Goal: Task Accomplishment & Management: Use online tool/utility

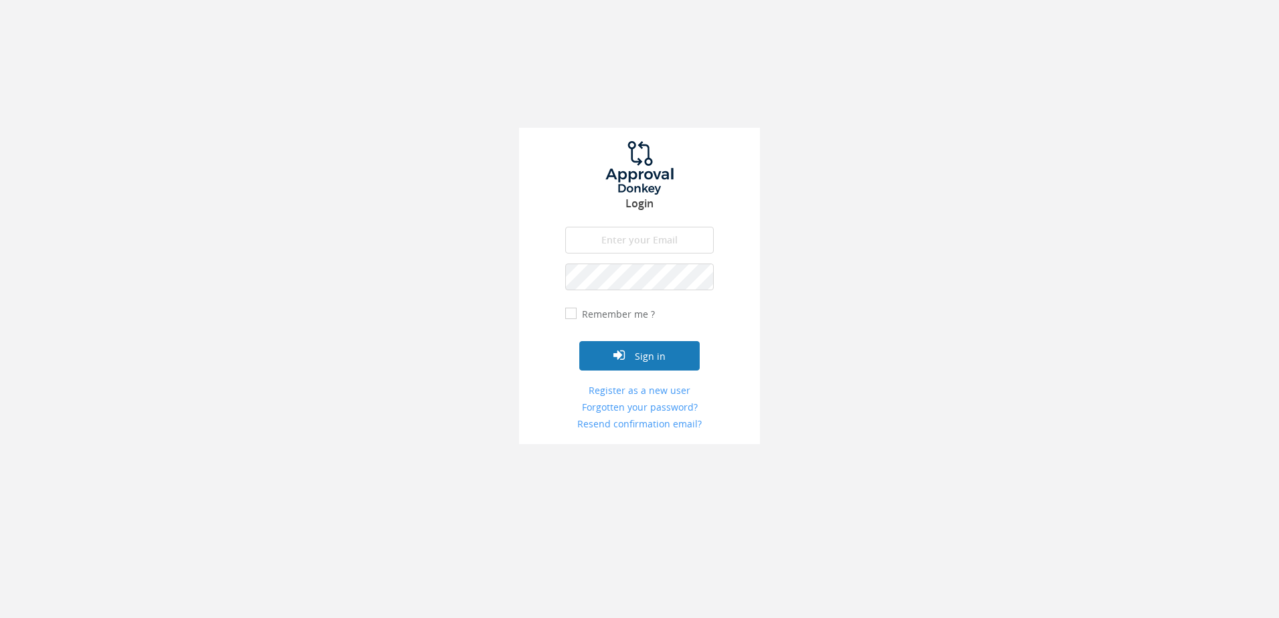
type input "[PERSON_NAME][EMAIL_ADDRESS][DOMAIN_NAME]"
click at [631, 346] on button "Sign in" at bounding box center [640, 355] width 120 height 29
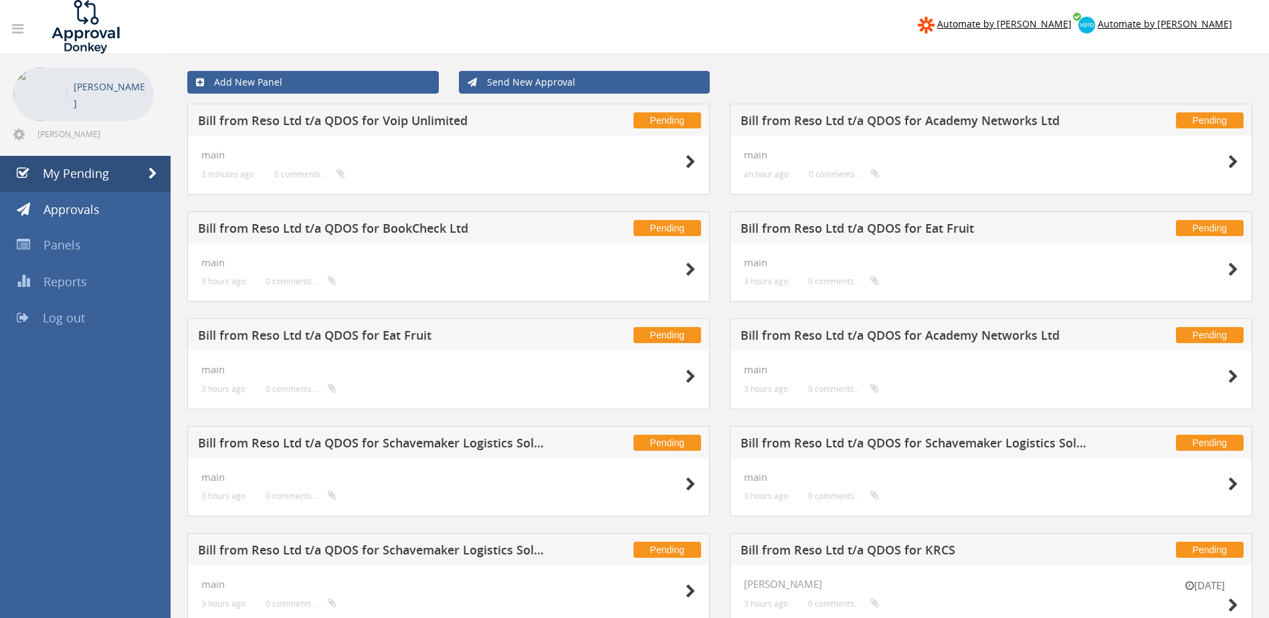
click at [908, 117] on h5 "Bill from Reso Ltd t/a QDOS for Academy Networks Ltd" at bounding box center [916, 122] width 351 height 17
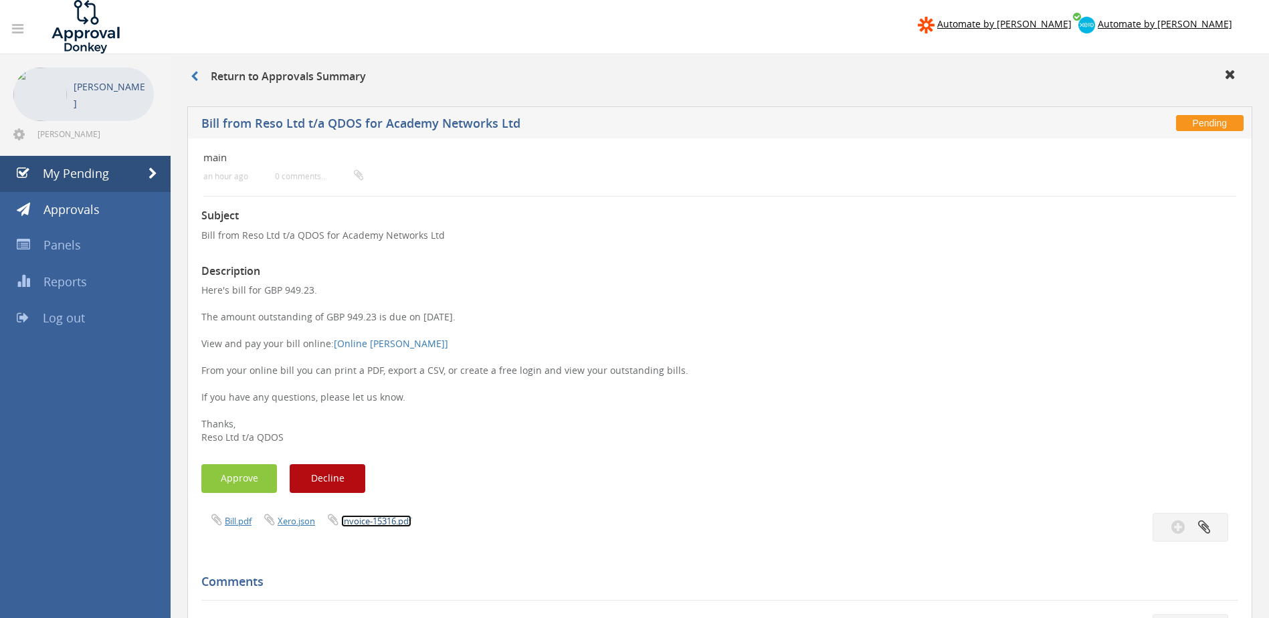
click at [377, 517] on link "Invoice-15316.pdf" at bounding box center [376, 521] width 70 height 12
click at [230, 480] on button "Approve" at bounding box center [239, 478] width 76 height 29
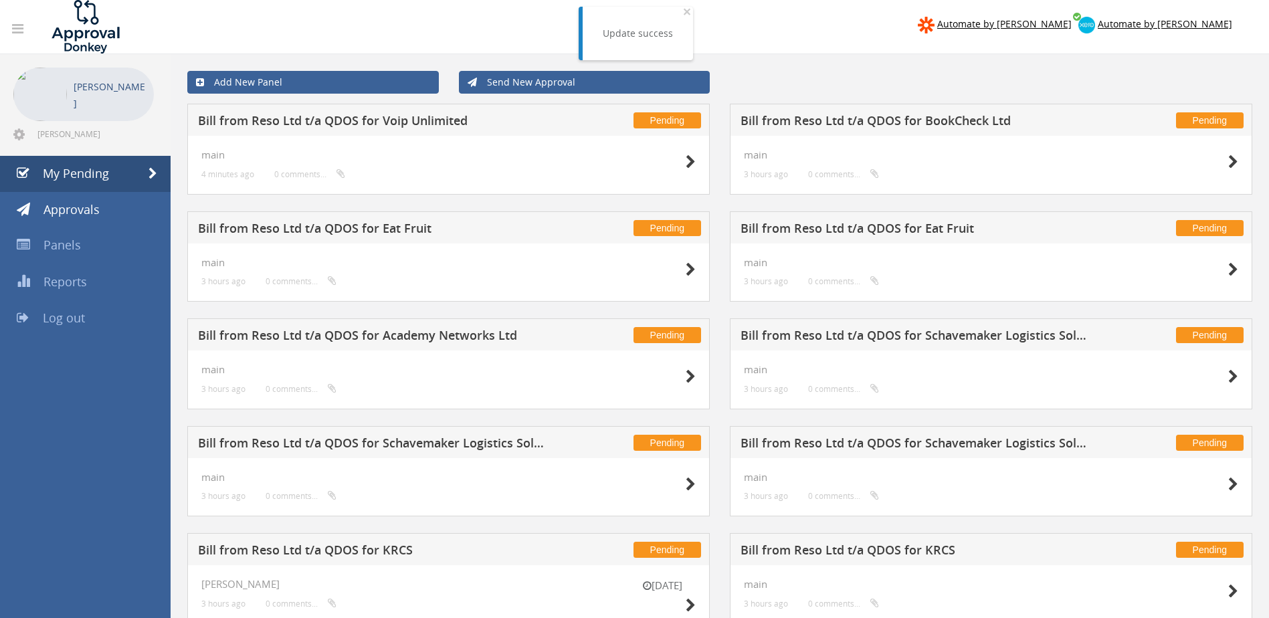
click at [845, 118] on h5 "Bill from Reso Ltd t/a QDOS for BookCheck Ltd" at bounding box center [916, 122] width 351 height 17
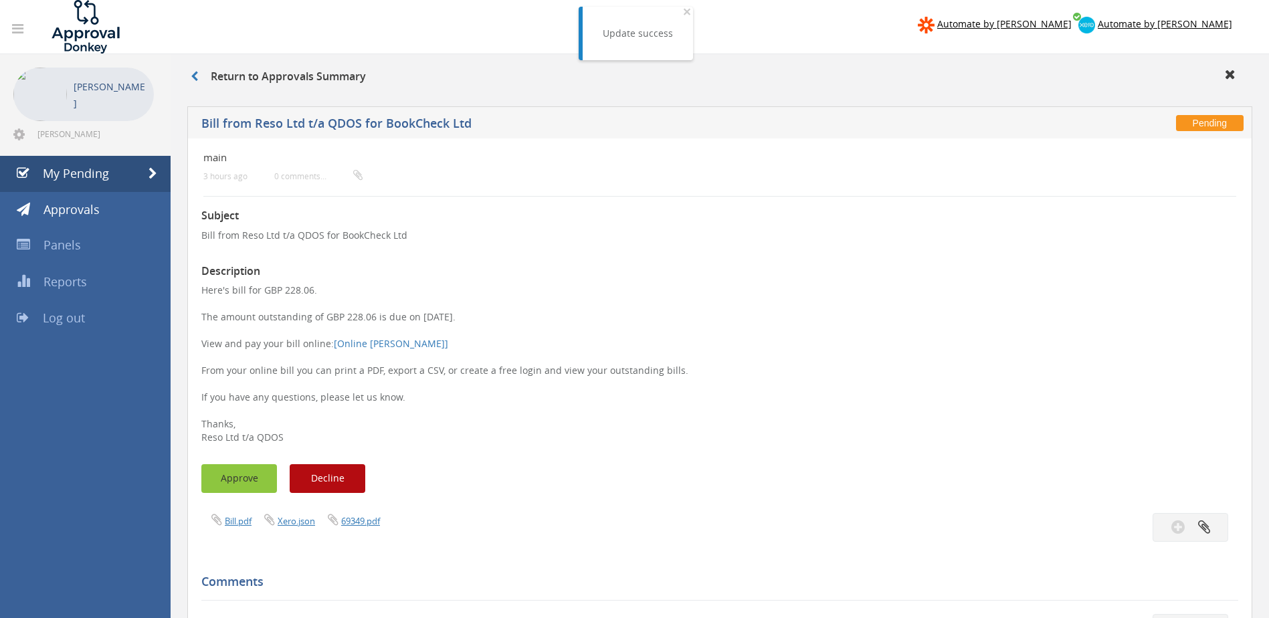
click at [218, 475] on button "Approve" at bounding box center [239, 478] width 76 height 29
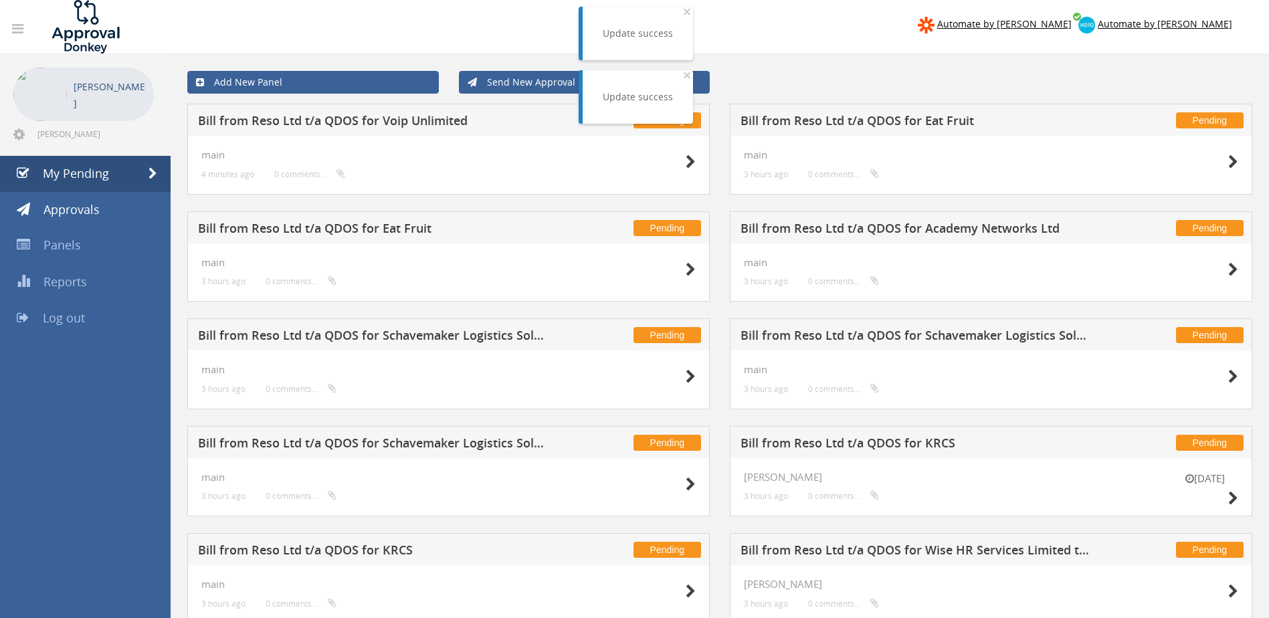
click at [908, 120] on h5 "Bill from Reso Ltd t/a QDOS for Eat Fruit" at bounding box center [916, 122] width 351 height 17
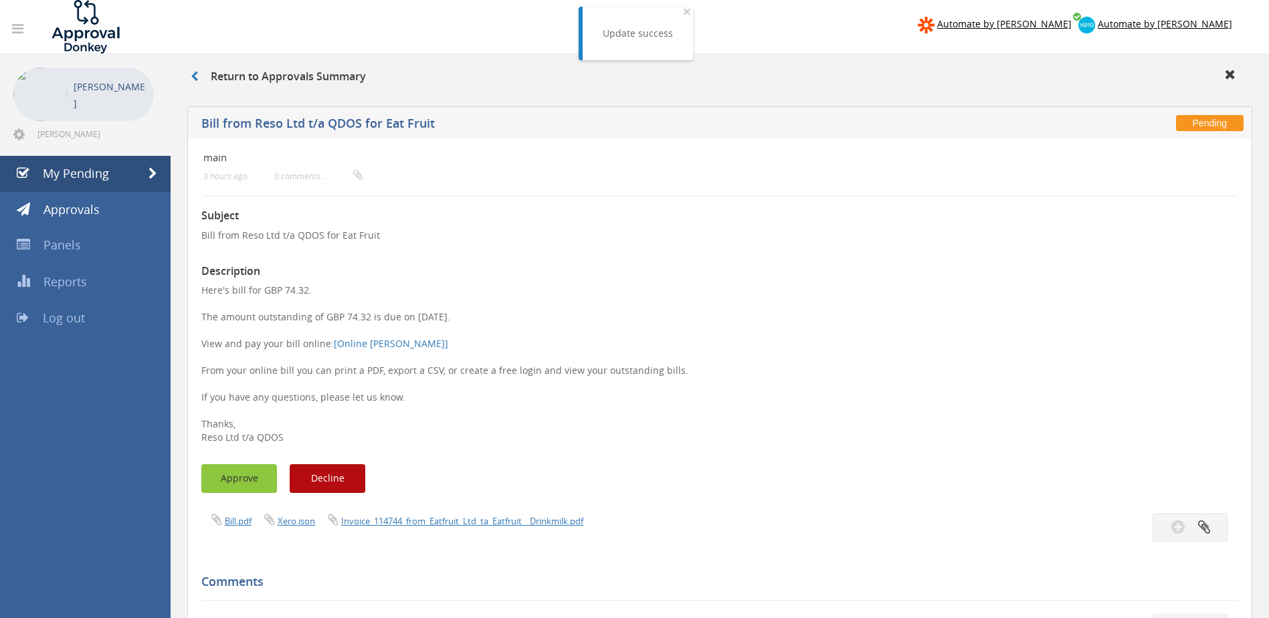
click at [242, 480] on button "Approve" at bounding box center [239, 478] width 76 height 29
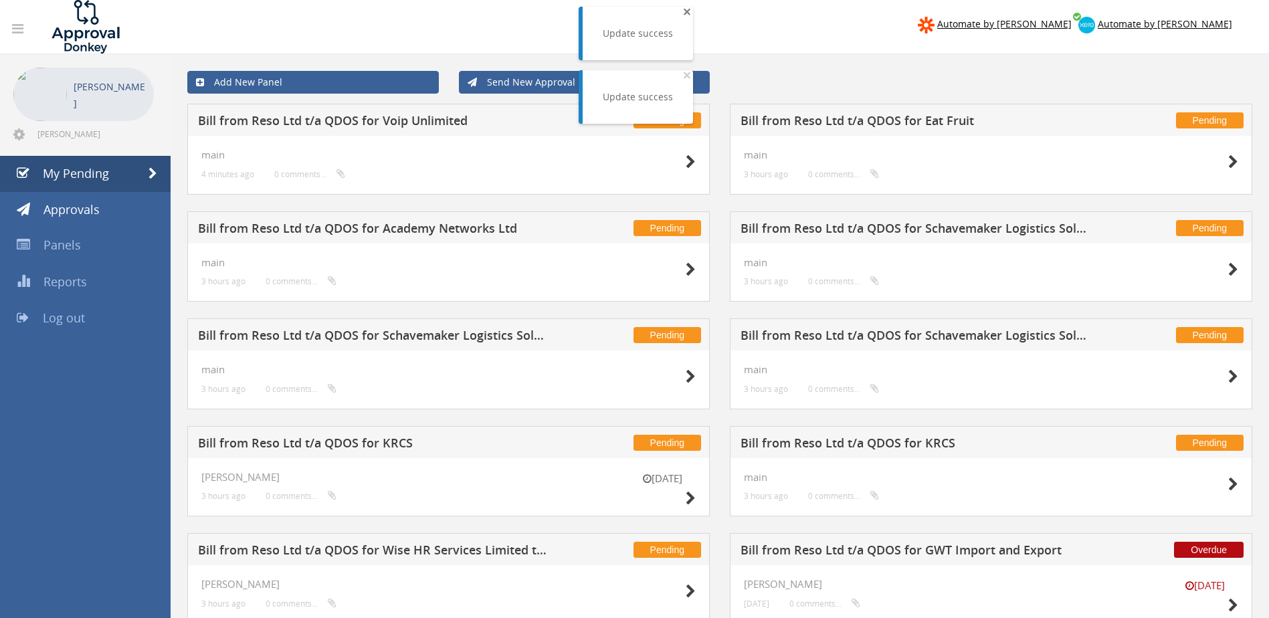
click at [683, 13] on span "×" at bounding box center [687, 11] width 8 height 19
click at [683, 11] on span "×" at bounding box center [687, 11] width 8 height 19
click at [717, 97] on div "Add New Panel Send New Approval" at bounding box center [719, 82] width 1085 height 43
click at [815, 124] on h5 "Bill from Reso Ltd t/a QDOS for Eat Fruit" at bounding box center [916, 122] width 351 height 17
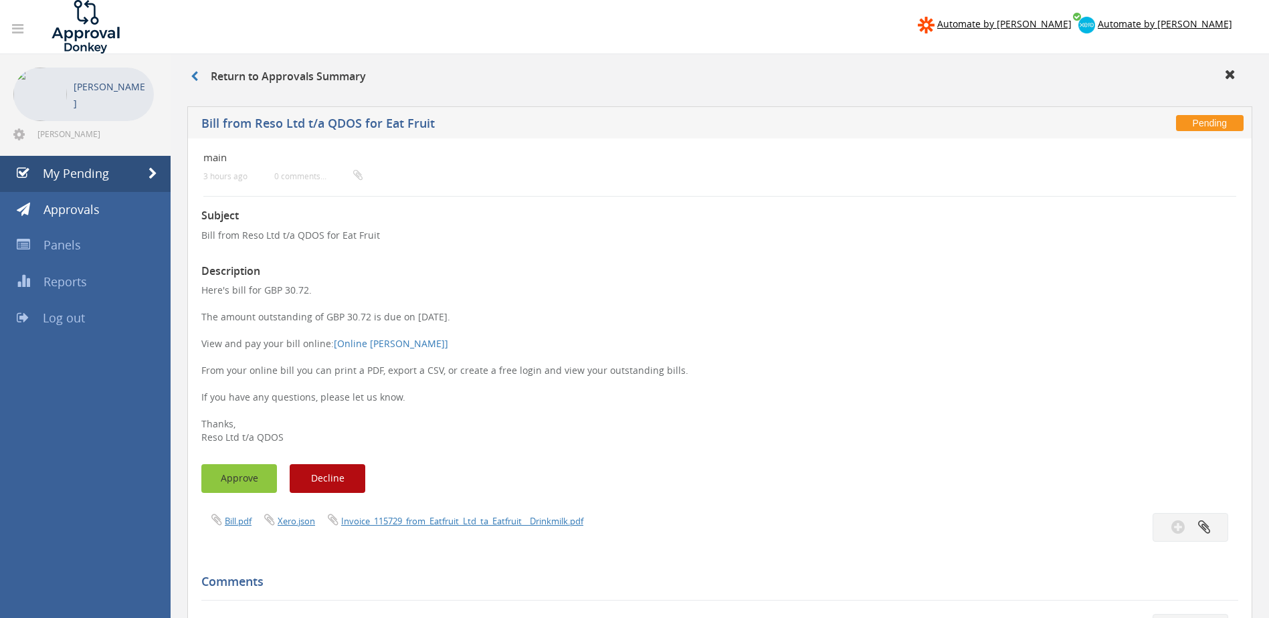
click at [246, 480] on button "Approve" at bounding box center [239, 478] width 76 height 29
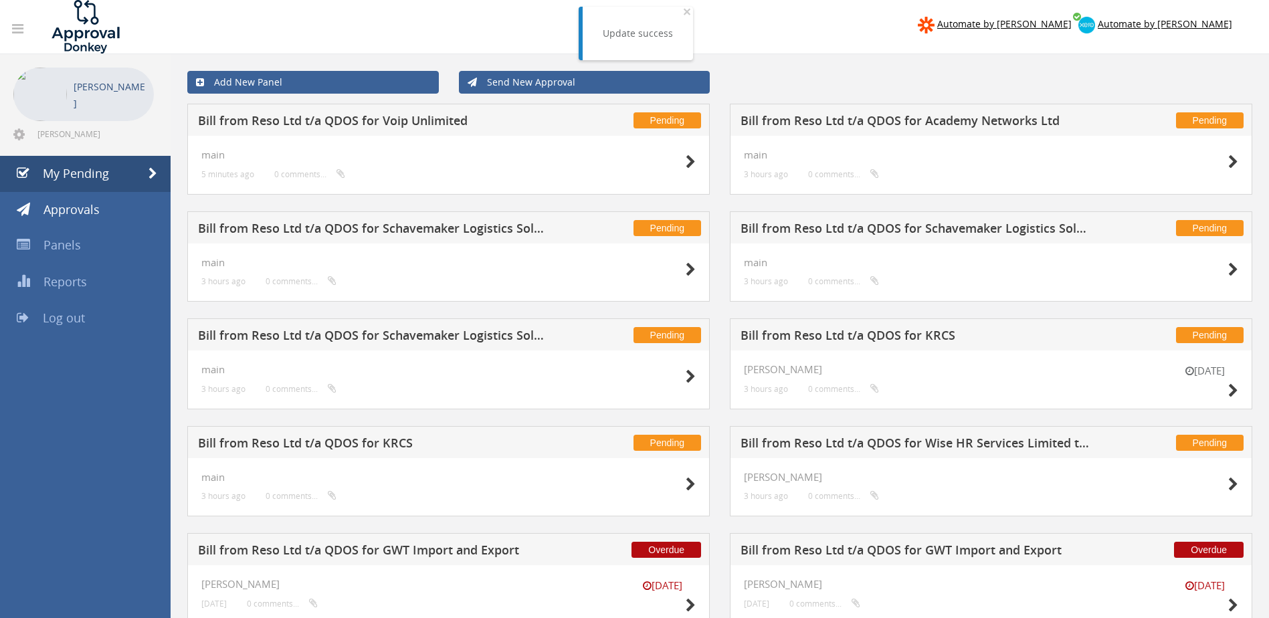
click at [916, 118] on h5 "Bill from Reso Ltd t/a QDOS for Academy Networks Ltd" at bounding box center [916, 122] width 351 height 17
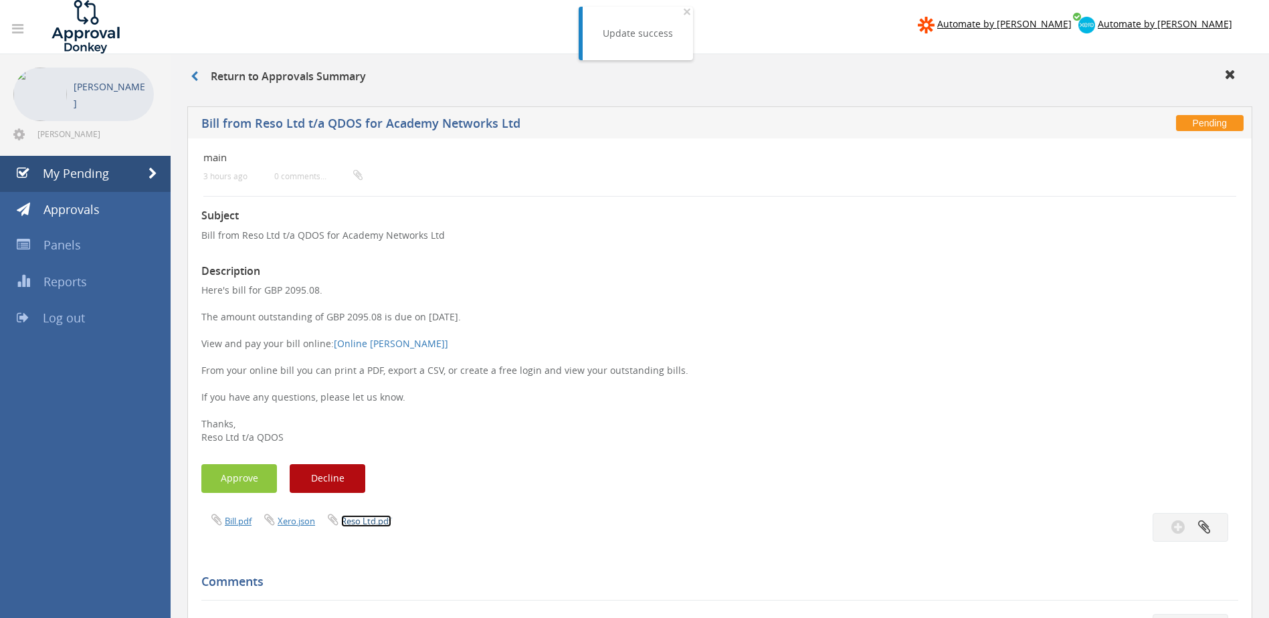
click at [359, 521] on link "Reso Ltd.pdf" at bounding box center [366, 521] width 50 height 12
click at [242, 474] on button "Approve" at bounding box center [239, 478] width 76 height 29
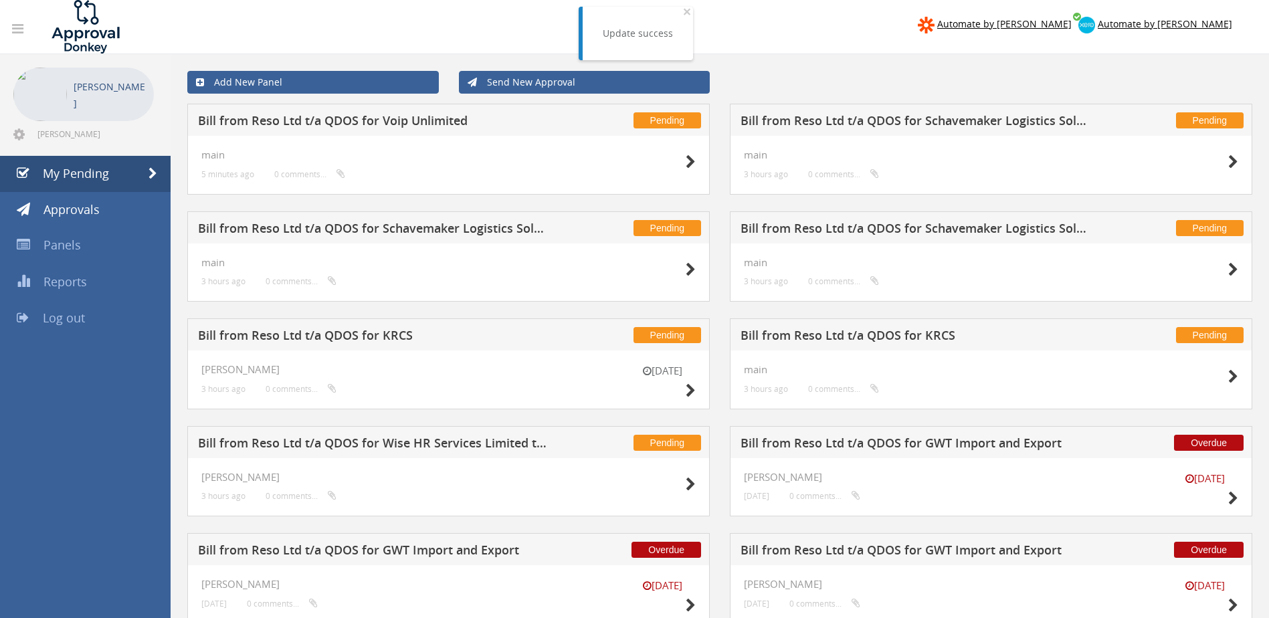
click at [950, 126] on h5 "Bill from Reso Ltd t/a QDOS for Schavemaker Logistics Solutions" at bounding box center [916, 122] width 351 height 17
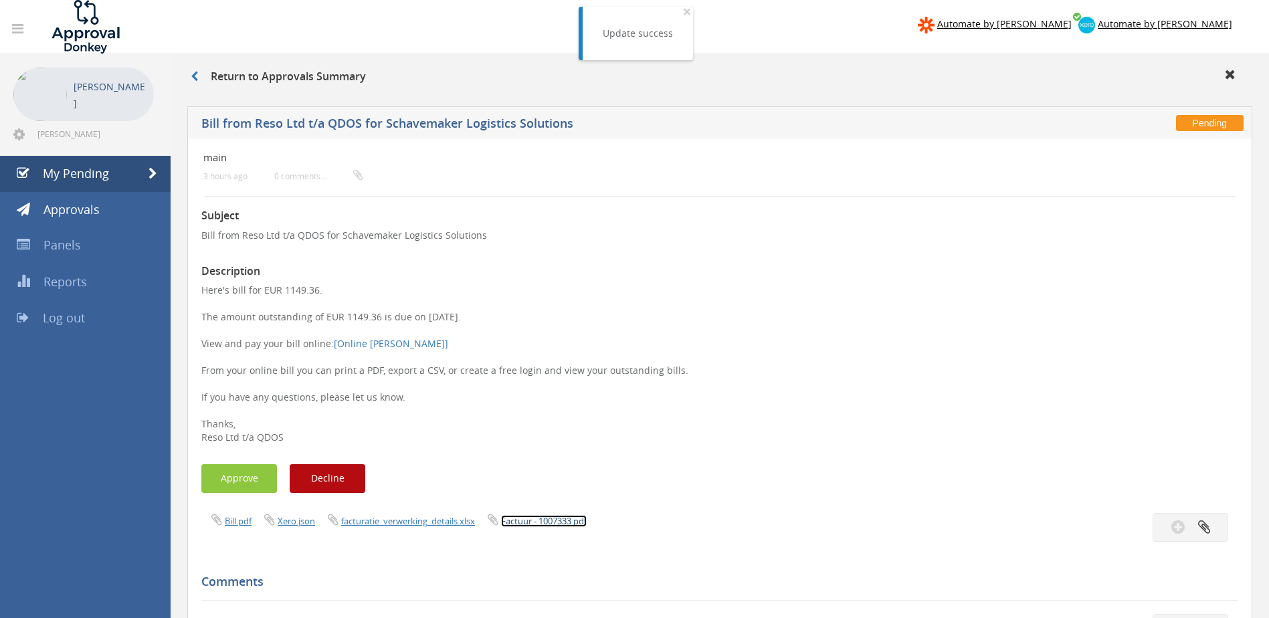
click at [535, 521] on link "Factuur - 1007333.pdf" at bounding box center [544, 521] width 86 height 12
click at [232, 470] on button "Approve" at bounding box center [239, 478] width 76 height 29
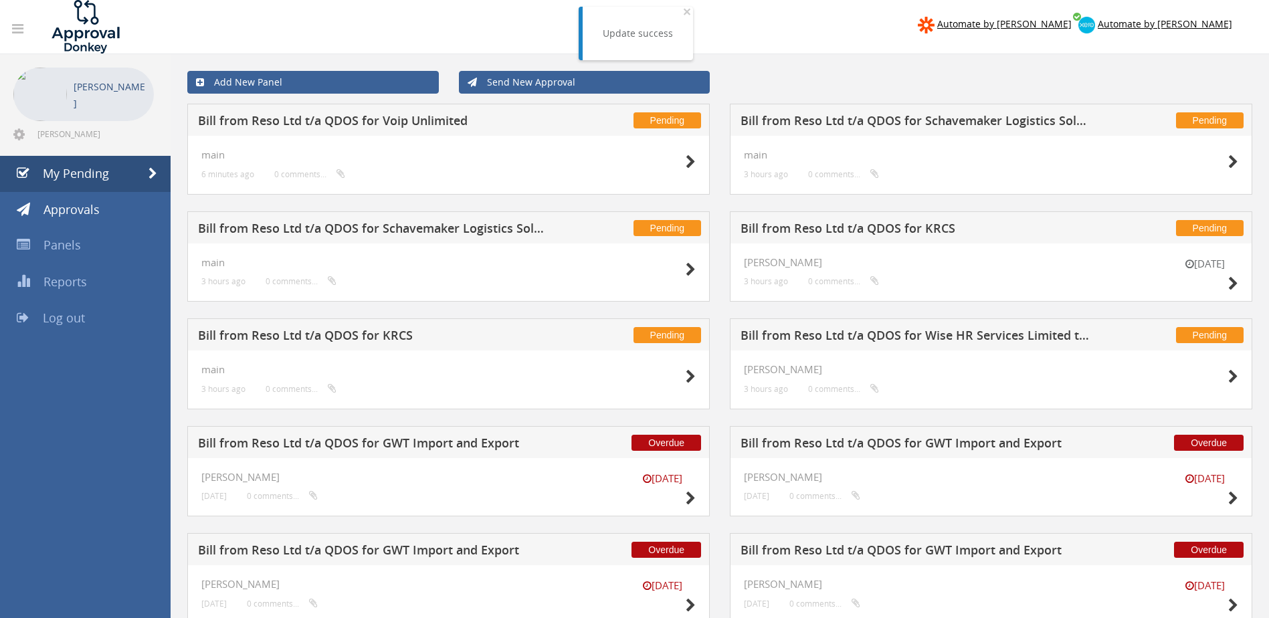
click at [905, 122] on h5 "Bill from Reso Ltd t/a QDOS for Schavemaker Logistics Solutions" at bounding box center [916, 122] width 351 height 17
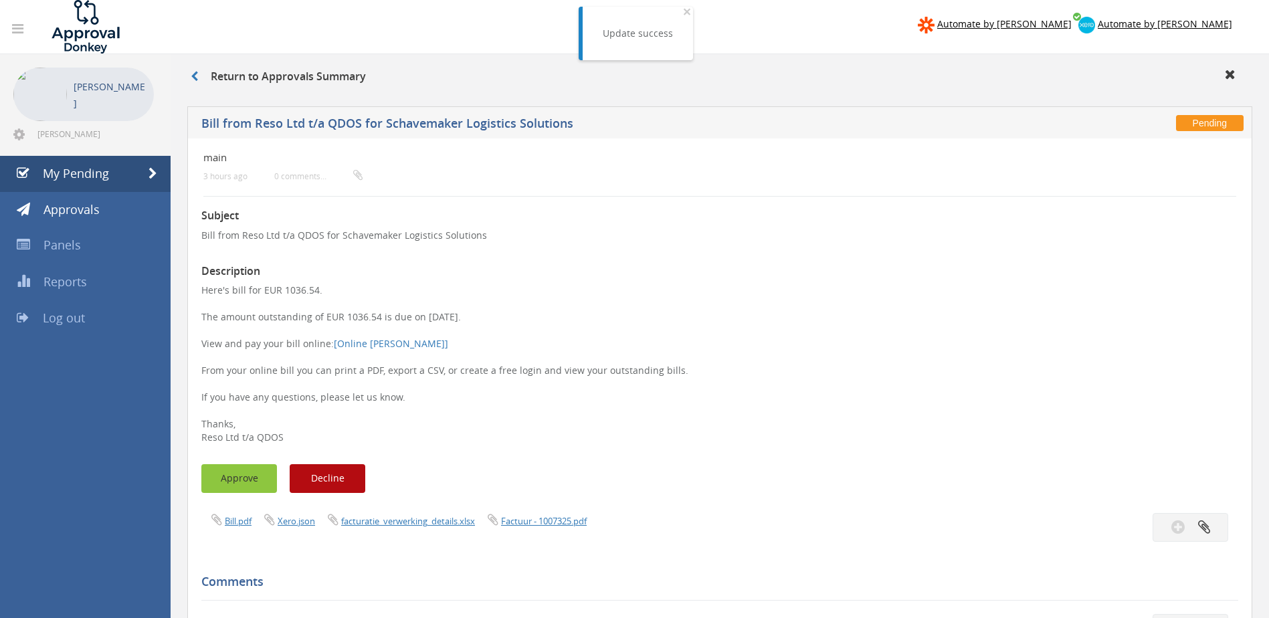
click at [239, 473] on button "Approve" at bounding box center [239, 478] width 76 height 29
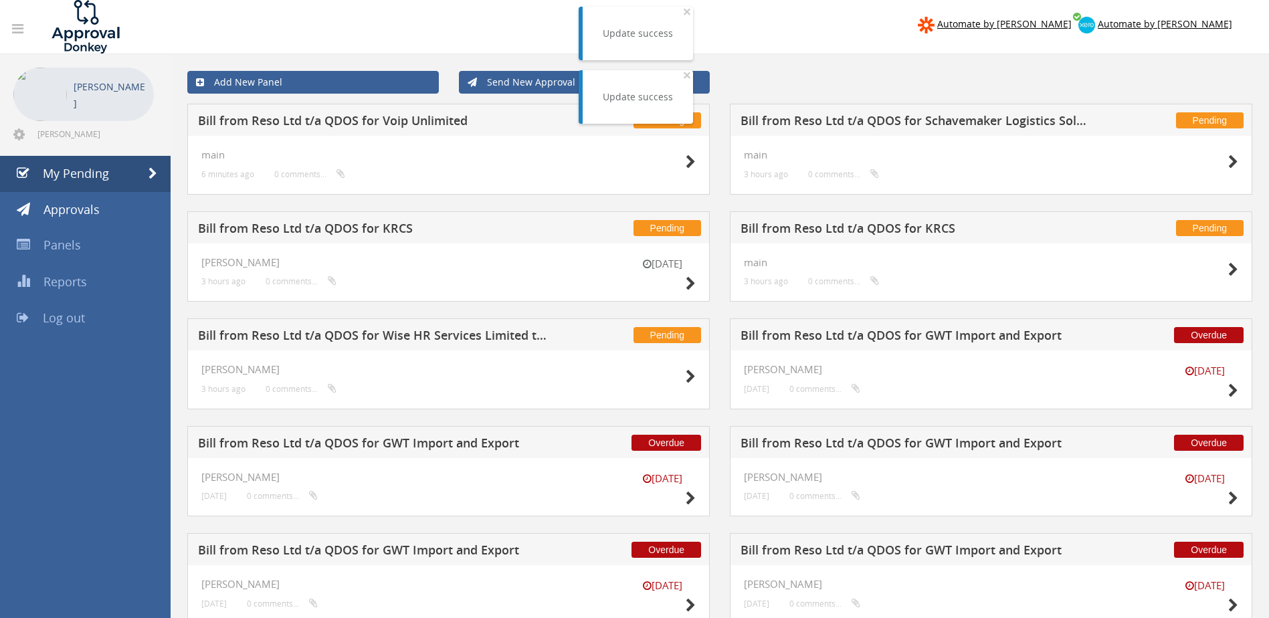
click at [690, 14] on div "Update success × Close" at bounding box center [638, 34] width 110 height 54
click at [683, 14] on span "×" at bounding box center [687, 11] width 8 height 19
click at [960, 115] on h5 "Bill from Reso Ltd t/a QDOS for Schavemaker Logistics Solutions" at bounding box center [916, 122] width 351 height 17
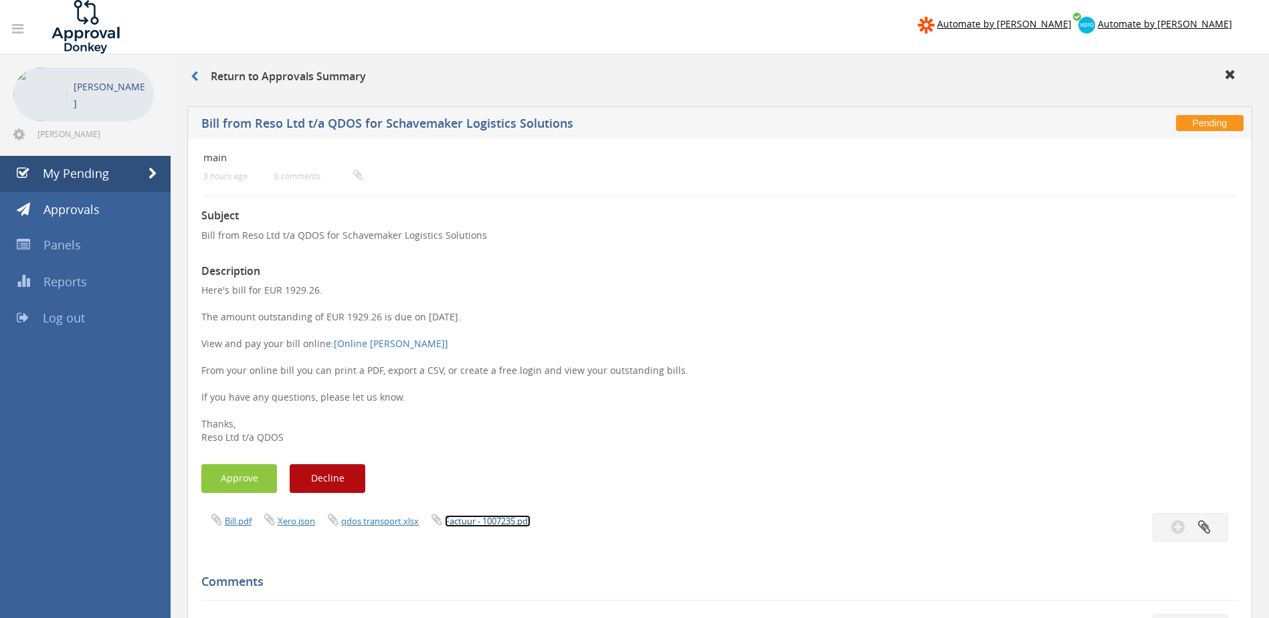
click at [493, 523] on link "Factuur - 1007235.pdf" at bounding box center [488, 521] width 86 height 12
click at [239, 527] on link "Bill.pdf" at bounding box center [238, 521] width 27 height 12
click at [369, 518] on link "qdos transport.xlsx" at bounding box center [380, 521] width 78 height 12
click at [332, 521] on icon at bounding box center [333, 519] width 11 height 13
click at [940, 163] on div "main 3 hours ago 0 comments..." at bounding box center [633, 166] width 861 height 35
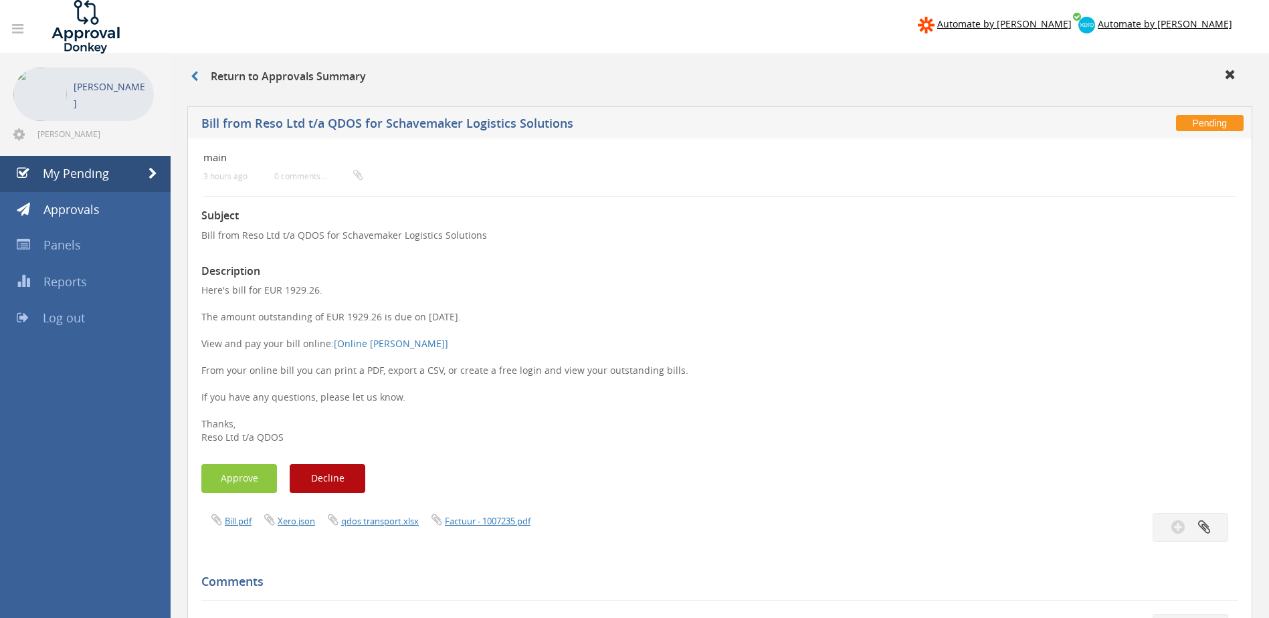
click at [229, 77] on h3 "Return to Approvals Summary" at bounding box center [278, 77] width 175 height 12
click at [195, 76] on icon at bounding box center [194, 76] width 7 height 11
click at [198, 76] on icon at bounding box center [194, 76] width 7 height 11
click at [190, 76] on div "Return to Approvals Summary" at bounding box center [720, 79] width 1079 height 22
click at [72, 171] on span "My Pending" at bounding box center [76, 173] width 66 height 16
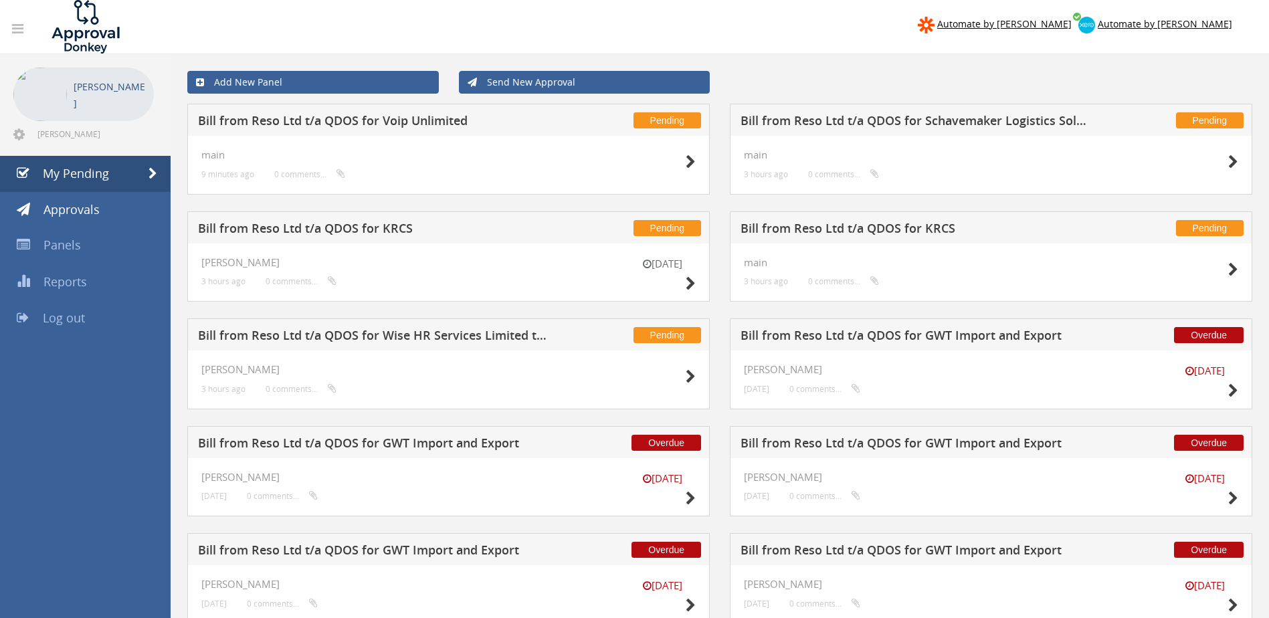
click at [836, 229] on h5 "Bill from Reso Ltd t/a QDOS for KRCS" at bounding box center [916, 230] width 351 height 17
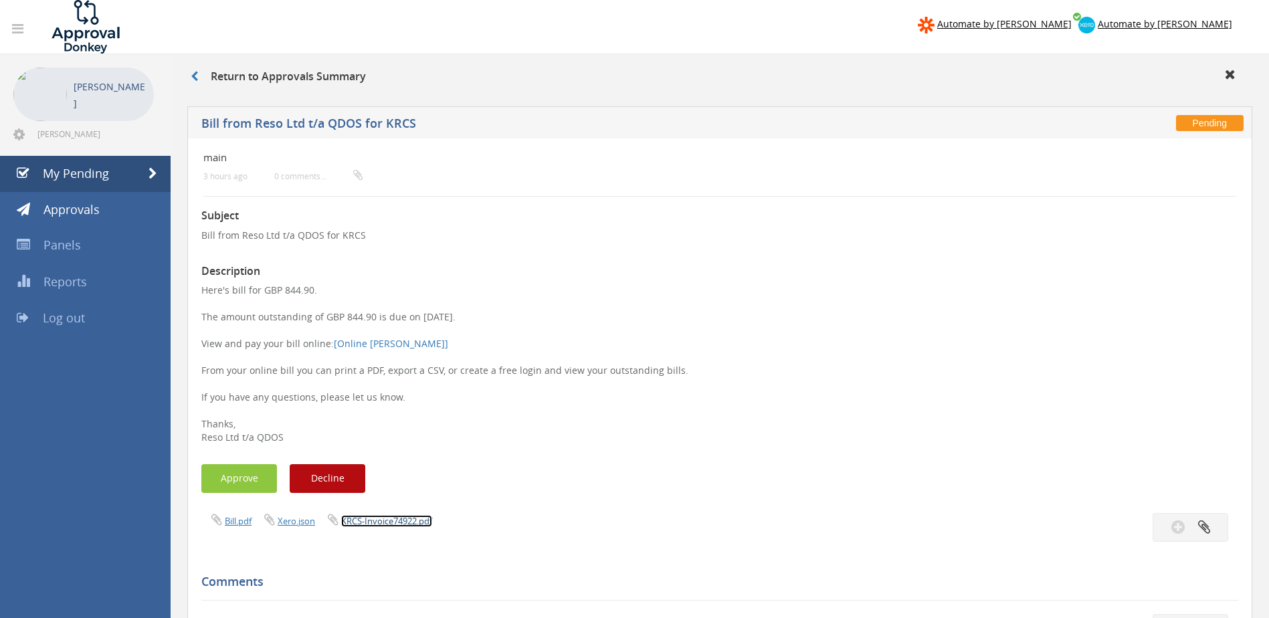
click at [382, 521] on link "KRCS-Invoice74922.pdf" at bounding box center [386, 521] width 91 height 12
click at [74, 174] on span "My Pending" at bounding box center [76, 173] width 66 height 16
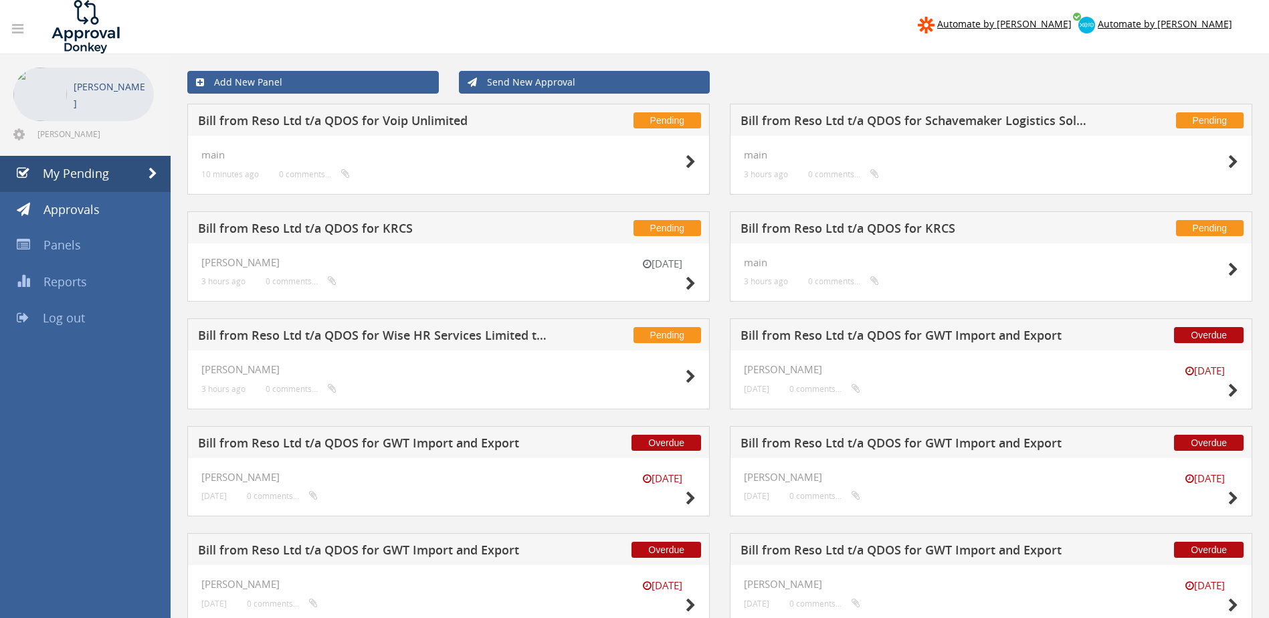
click at [340, 224] on h5 "Bill from Reso Ltd t/a QDOS for KRCS" at bounding box center [373, 230] width 351 height 17
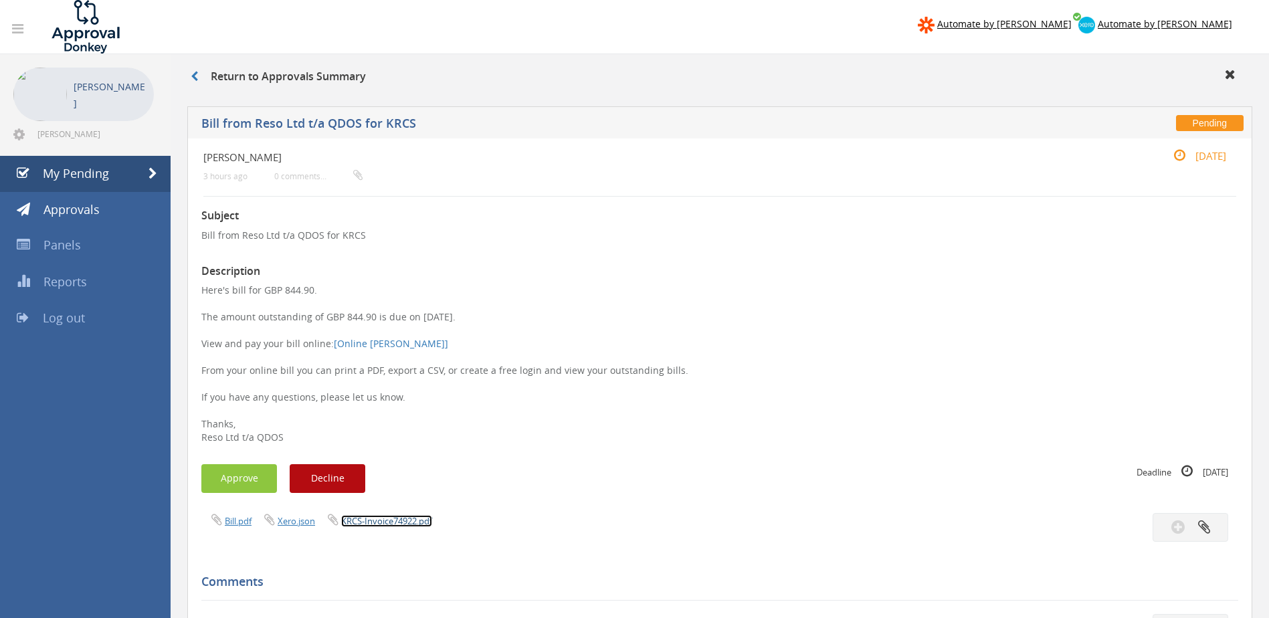
click at [393, 521] on link "KRCS-Invoice74922.pdf" at bounding box center [386, 521] width 91 height 12
click at [516, 260] on div "Subject Bill from Reso Ltd t/a QDOS for KRCS Description Here's bill for GBP 84…" at bounding box center [719, 630] width 1037 height 867
click at [78, 177] on span "My Pending" at bounding box center [76, 173] width 66 height 16
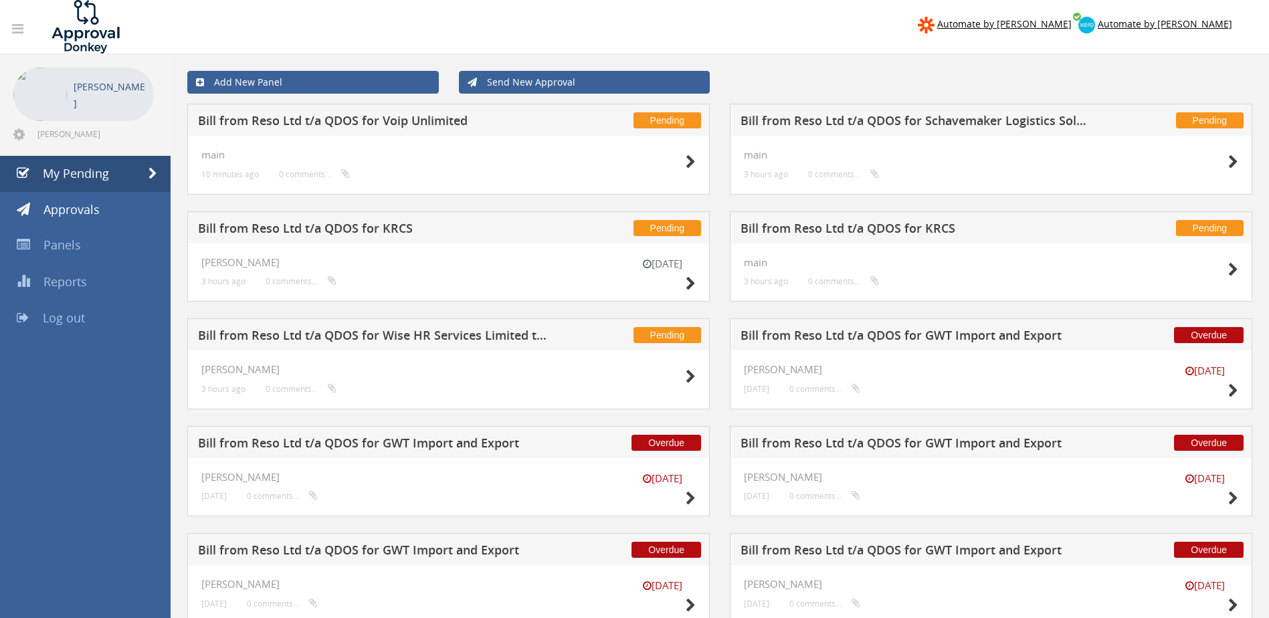
click at [824, 228] on h5 "Bill from Reso Ltd t/a QDOS for KRCS" at bounding box center [916, 230] width 351 height 17
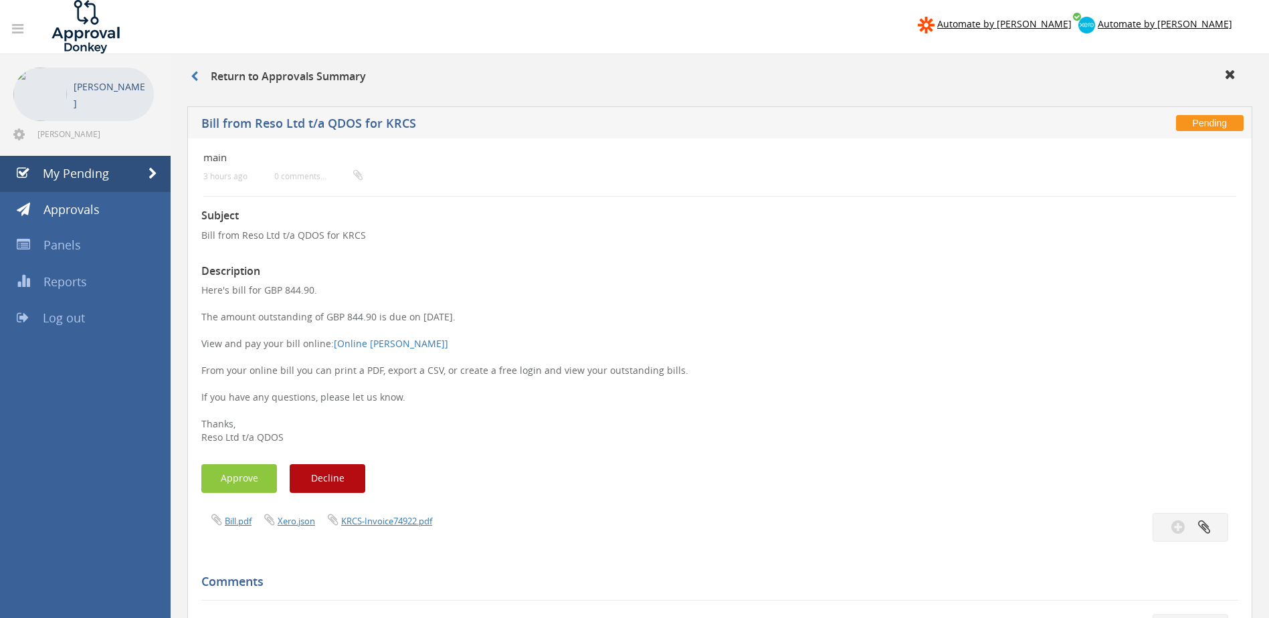
click at [610, 232] on p "Bill from Reso Ltd t/a QDOS for KRCS" at bounding box center [719, 235] width 1037 height 13
click at [89, 166] on span "My Pending" at bounding box center [76, 173] width 66 height 16
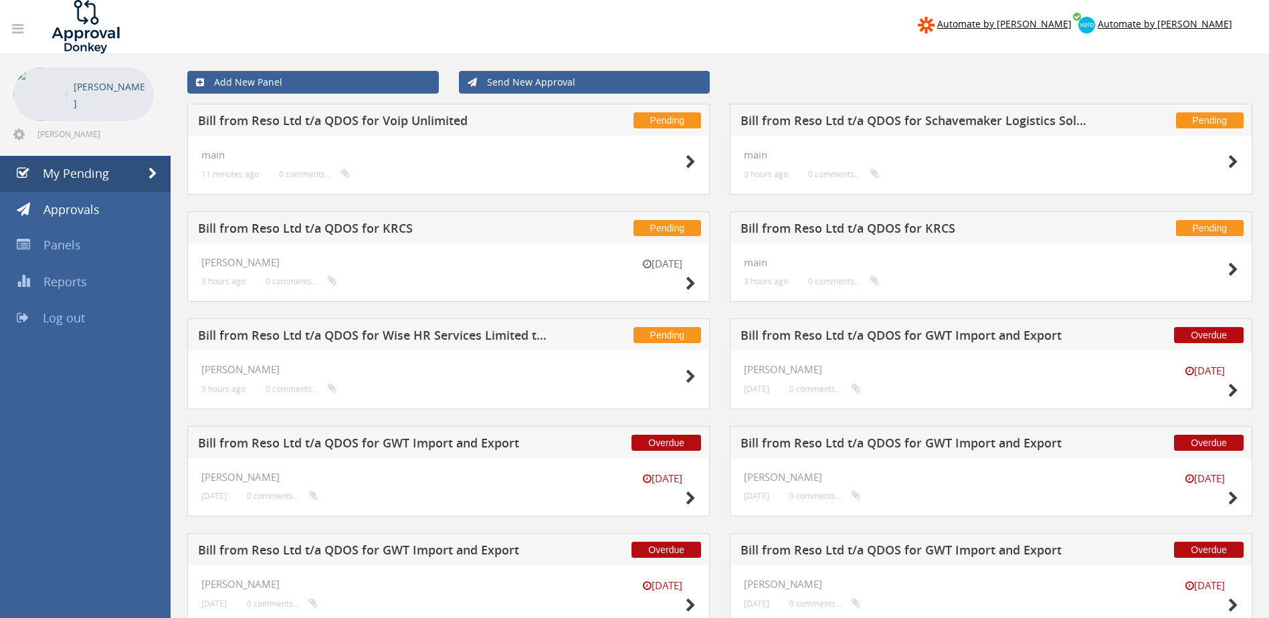
click at [415, 117] on h5 "Bill from Reso Ltd t/a QDOS for Voip Unlimited" at bounding box center [373, 122] width 351 height 17
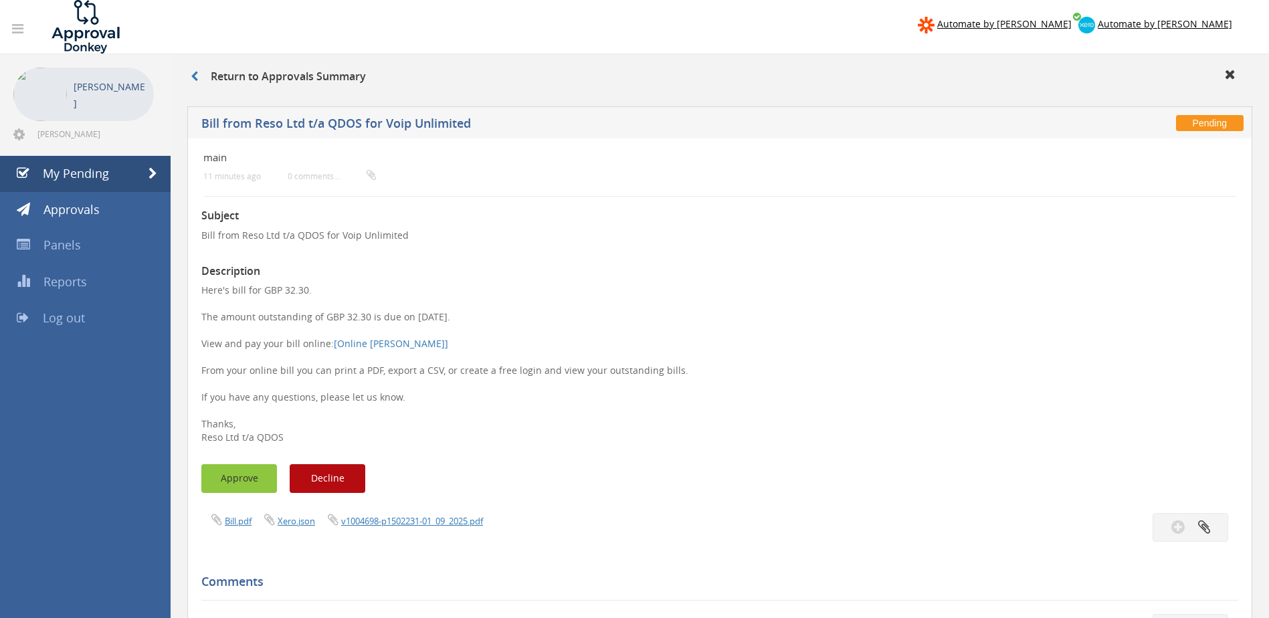
click at [244, 474] on button "Approve" at bounding box center [239, 478] width 76 height 29
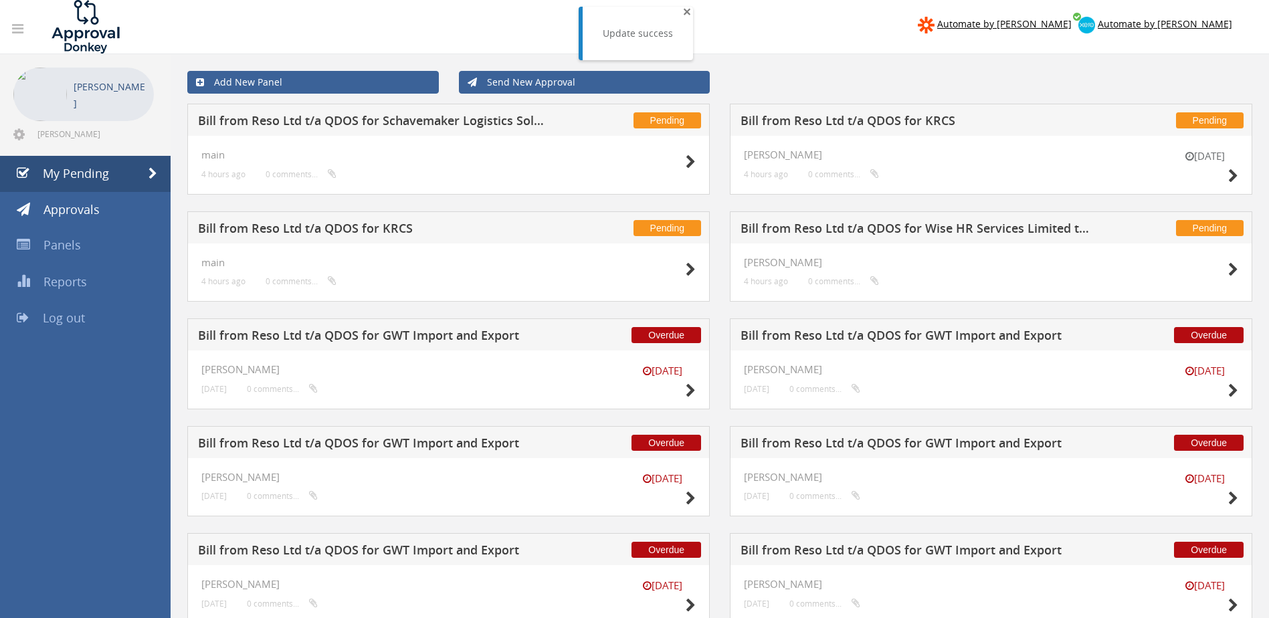
click at [683, 7] on span "×" at bounding box center [687, 11] width 8 height 19
click at [719, 203] on div "Pending Bill from Reso Ltd t/a QDOS for Schavemaker Logistics Solutions main 4 …" at bounding box center [448, 158] width 543 height 108
